Goal: Information Seeking & Learning: Learn about a topic

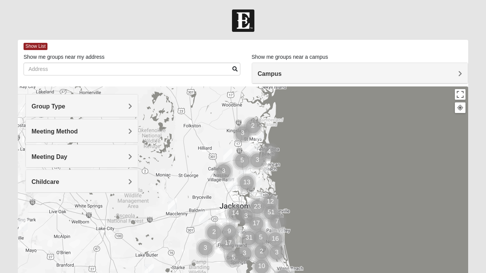
click at [59, 179] on span "Childcare" at bounding box center [46, 182] width 28 height 6
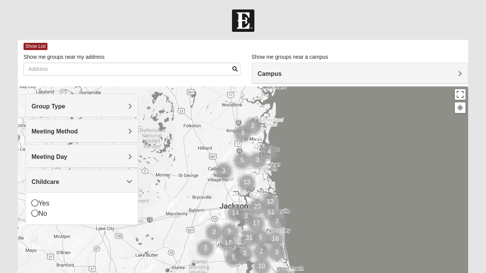
click at [46, 203] on div "Yes" at bounding box center [82, 204] width 101 height 10
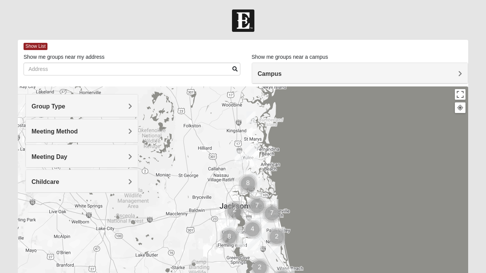
click at [134, 107] on div "Group Type" at bounding box center [82, 106] width 112 height 22
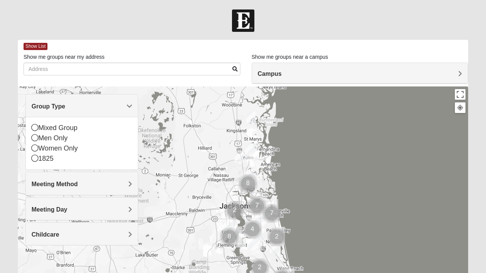
click at [65, 109] on span "Group Type" at bounding box center [49, 106] width 34 height 6
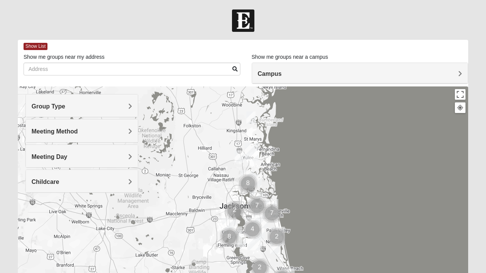
click at [465, 78] on div "Campus" at bounding box center [360, 73] width 216 height 21
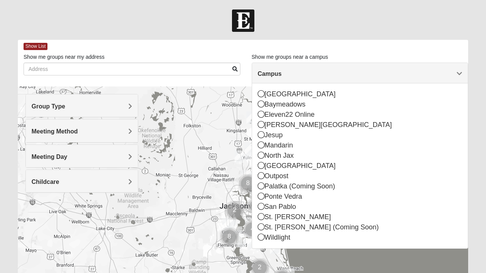
click at [296, 164] on div "[GEOGRAPHIC_DATA]" at bounding box center [360, 166] width 205 height 10
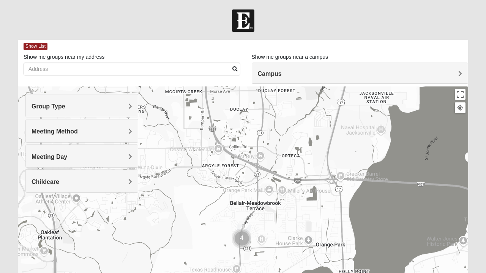
click at [406, 77] on h4 "Campus" at bounding box center [360, 73] width 205 height 7
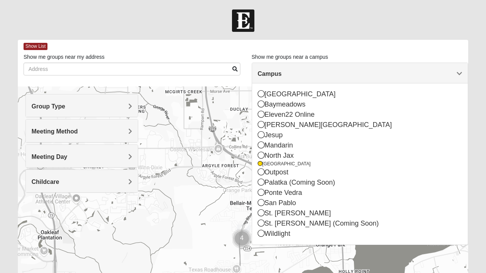
click at [266, 191] on div "Ponte Vedra" at bounding box center [360, 193] width 205 height 10
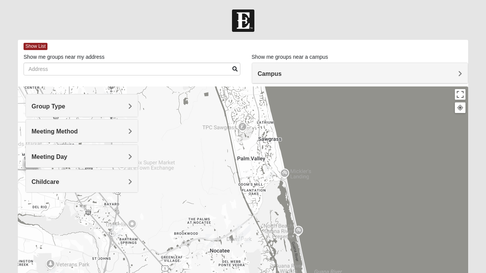
click at [308, 69] on div "Campus" at bounding box center [360, 73] width 216 height 21
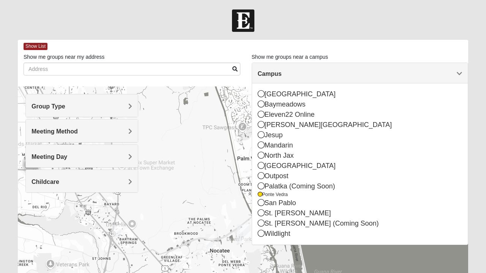
click at [266, 111] on div "Eleven22 Online" at bounding box center [360, 115] width 205 height 10
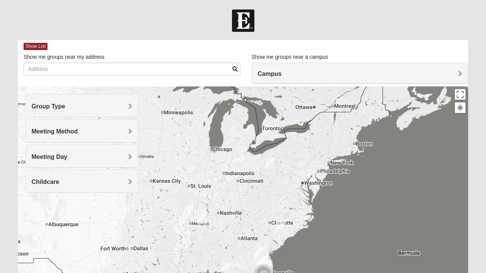
click at [384, 72] on h4 "Campus" at bounding box center [360, 73] width 205 height 7
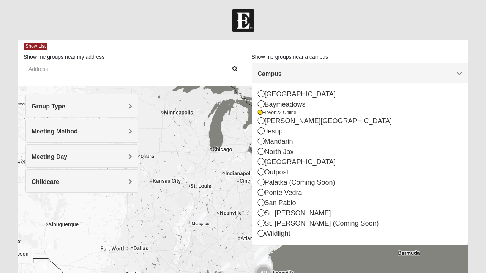
click at [271, 204] on div "San Pablo" at bounding box center [360, 203] width 205 height 10
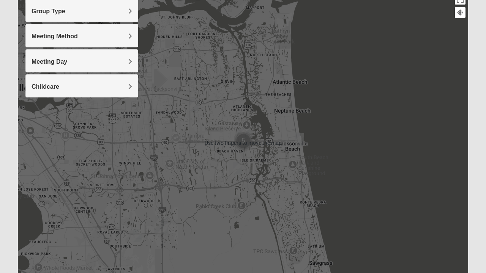
scroll to position [96, 0]
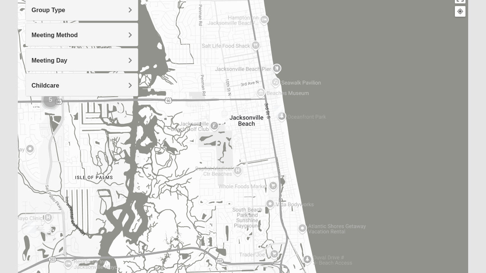
click at [93, 17] on div "Group Type" at bounding box center [82, 9] width 112 height 22
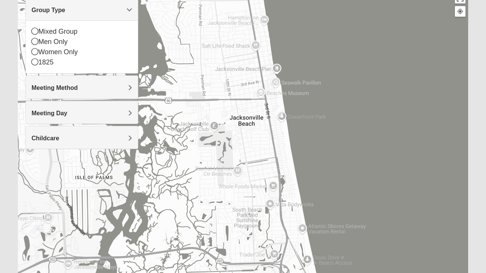
click at [58, 41] on div "Men Only" at bounding box center [82, 42] width 101 height 10
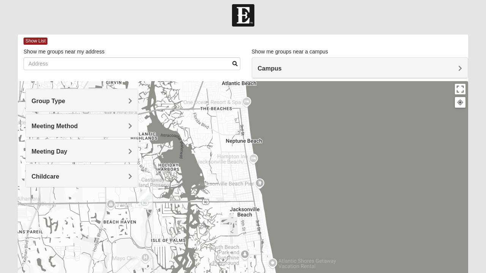
scroll to position [20, 0]
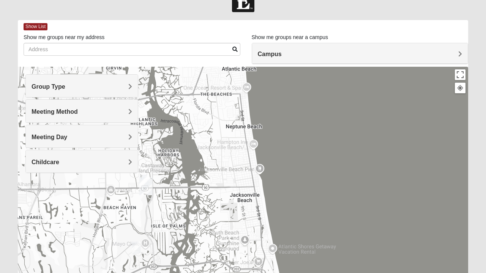
click at [115, 78] on div "Group Type" at bounding box center [82, 86] width 112 height 22
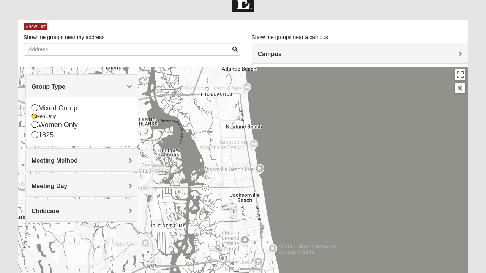
click at [106, 163] on h4 "Meeting Method" at bounding box center [82, 160] width 101 height 7
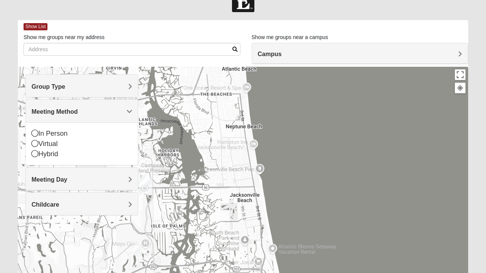
click at [59, 134] on div "In Person" at bounding box center [82, 134] width 101 height 10
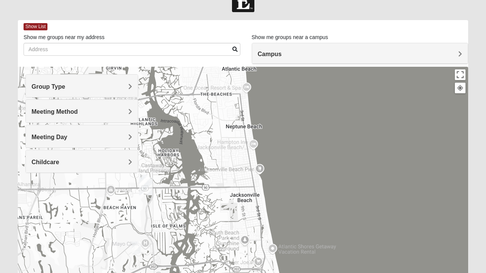
click at [111, 144] on div "Meeting Day" at bounding box center [82, 136] width 112 height 22
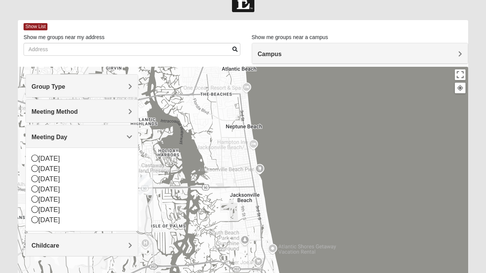
click at [54, 170] on div "[DATE]" at bounding box center [82, 169] width 101 height 10
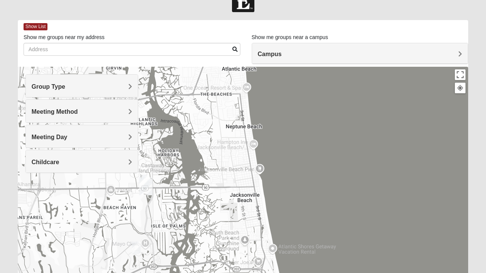
click at [107, 167] on div "Childcare" at bounding box center [82, 161] width 112 height 22
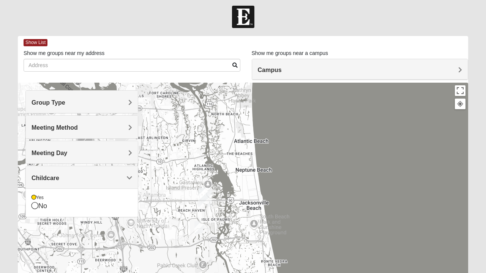
scroll to position [0, 0]
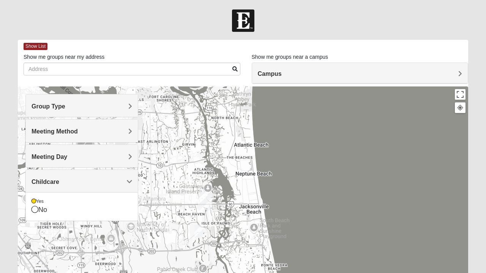
click at [333, 30] on div at bounding box center [243, 20] width 486 height 22
click at [34, 47] on span "Show List" at bounding box center [36, 46] width 24 height 7
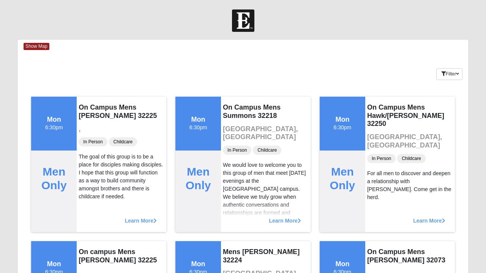
click at [248, 27] on img at bounding box center [243, 20] width 22 height 22
click at [74, 22] on div at bounding box center [243, 20] width 486 height 22
click at [42, 48] on span "Show Map" at bounding box center [37, 46] width 26 height 7
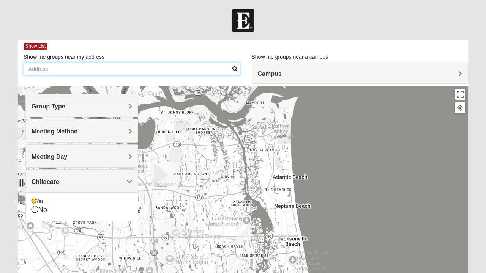
click at [208, 74] on input "Show me groups near my address" at bounding box center [132, 69] width 217 height 13
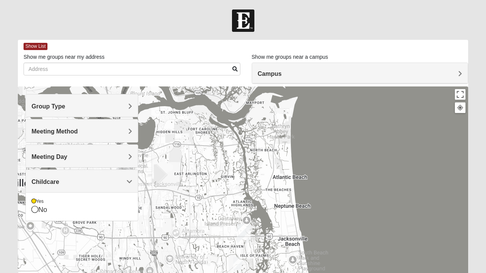
click at [35, 208] on icon at bounding box center [35, 209] width 7 height 7
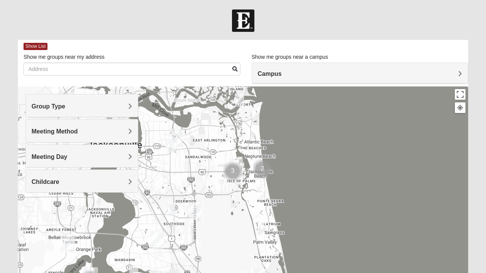
click at [102, 110] on div "Group Type" at bounding box center [82, 106] width 112 height 22
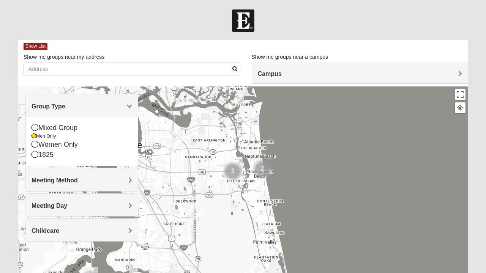
click at [33, 134] on icon at bounding box center [34, 136] width 5 height 5
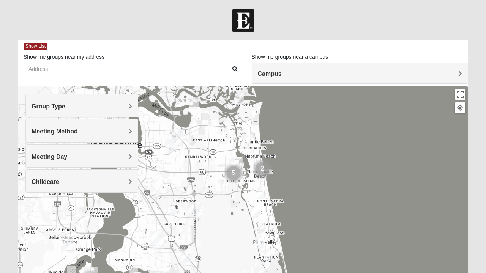
click at [122, 135] on div "Meeting Method" at bounding box center [82, 131] width 112 height 22
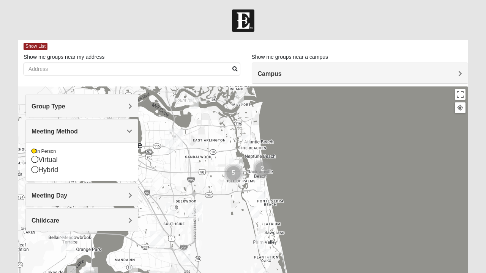
click at [36, 151] on div "In Person" at bounding box center [82, 151] width 101 height 6
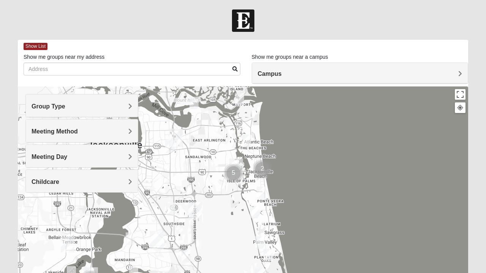
click at [127, 157] on h4 "Meeting Day" at bounding box center [82, 156] width 101 height 7
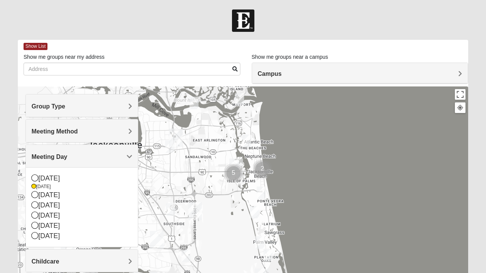
click at [35, 188] on icon at bounding box center [34, 187] width 5 height 5
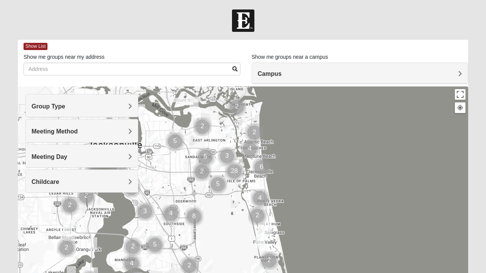
click at [118, 188] on div "Childcare" at bounding box center [82, 181] width 112 height 22
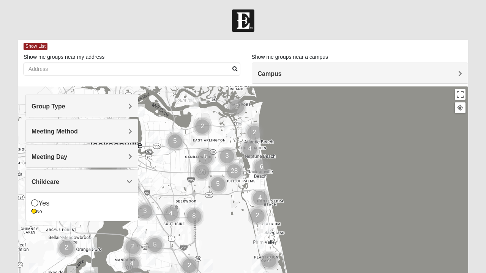
click at [36, 213] on div "No" at bounding box center [82, 212] width 101 height 6
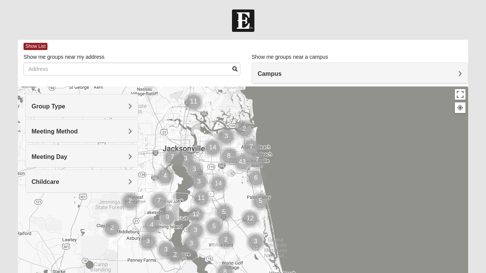
click at [393, 197] on div at bounding box center [243, 239] width 450 height 304
